Goal: Information Seeking & Learning: Learn about a topic

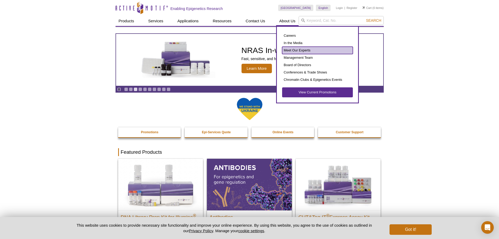
click at [301, 52] on link "Meet Our Experts" at bounding box center [317, 50] width 71 height 7
click at [294, 58] on link "Management Team" at bounding box center [317, 57] width 71 height 7
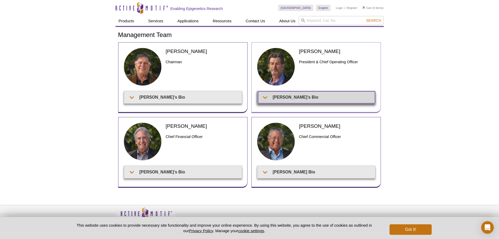
click at [276, 99] on summary "[PERSON_NAME]'s Bio" at bounding box center [316, 97] width 117 height 12
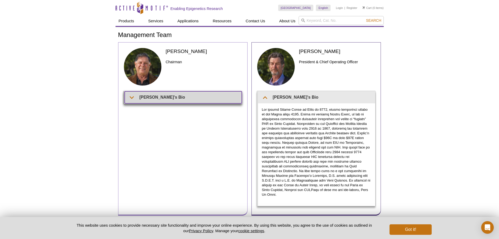
click at [204, 101] on summary "Joe's Bio" at bounding box center [183, 97] width 117 height 12
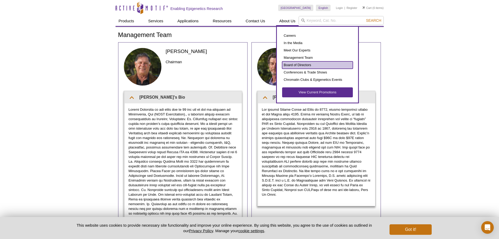
click at [292, 64] on link "Board of Directors" at bounding box center [317, 64] width 71 height 7
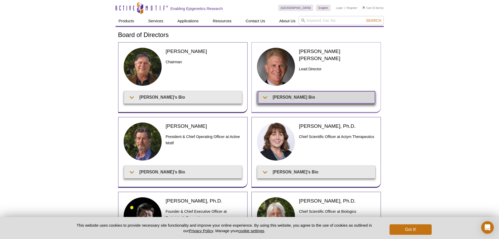
click at [264, 101] on summary "Wainwright's Bio" at bounding box center [316, 97] width 117 height 12
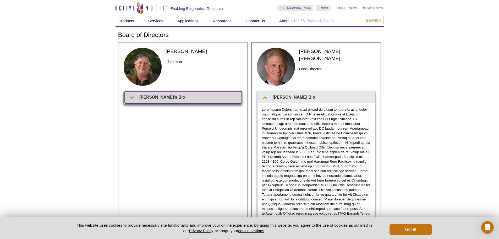
click at [205, 94] on summary "Joe's Bio" at bounding box center [183, 97] width 117 height 12
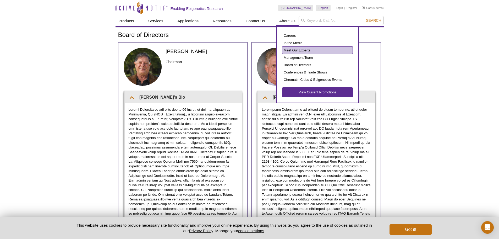
click at [305, 50] on link "Meet Our Experts" at bounding box center [317, 50] width 71 height 7
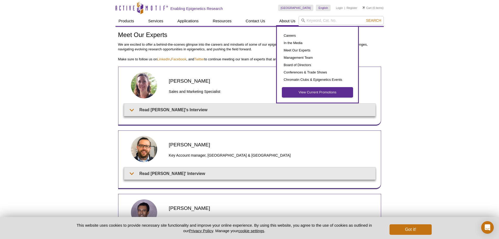
click at [302, 91] on link "View Current Promotions" at bounding box center [317, 92] width 71 height 10
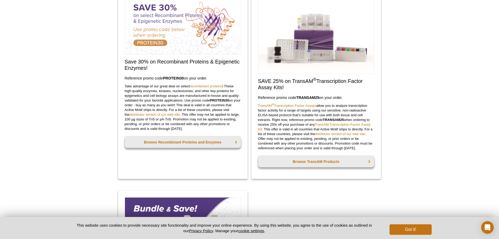
scroll to position [262, 0]
